Goal: Register for event/course

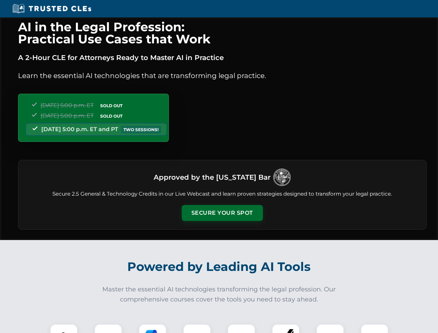
click at [222, 213] on button "Secure Your Spot" at bounding box center [222, 213] width 81 height 16
click at [64, 329] on img at bounding box center [64, 338] width 20 height 20
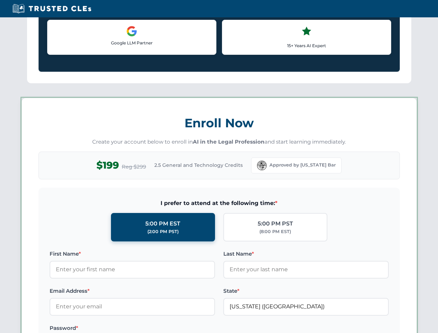
click at [153, 329] on label "Password *" at bounding box center [132, 328] width 165 height 8
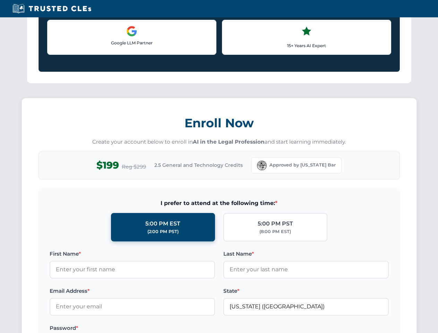
scroll to position [681, 0]
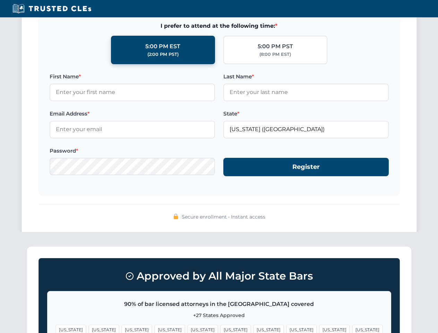
click at [320, 329] on span "[US_STATE]" at bounding box center [335, 330] width 30 height 10
